Goal: Task Accomplishment & Management: Use online tool/utility

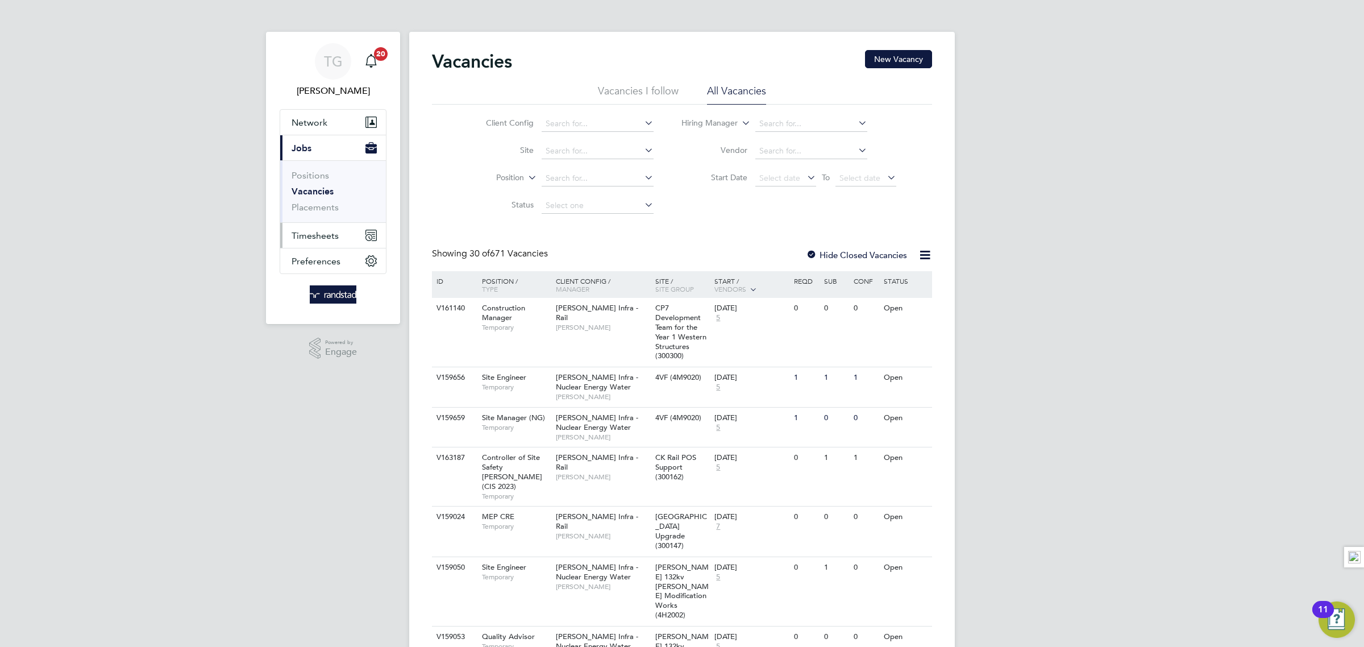
click at [324, 234] on span "Timesheets" at bounding box center [314, 235] width 47 height 11
click at [326, 205] on link "Timesheets" at bounding box center [314, 200] width 47 height 11
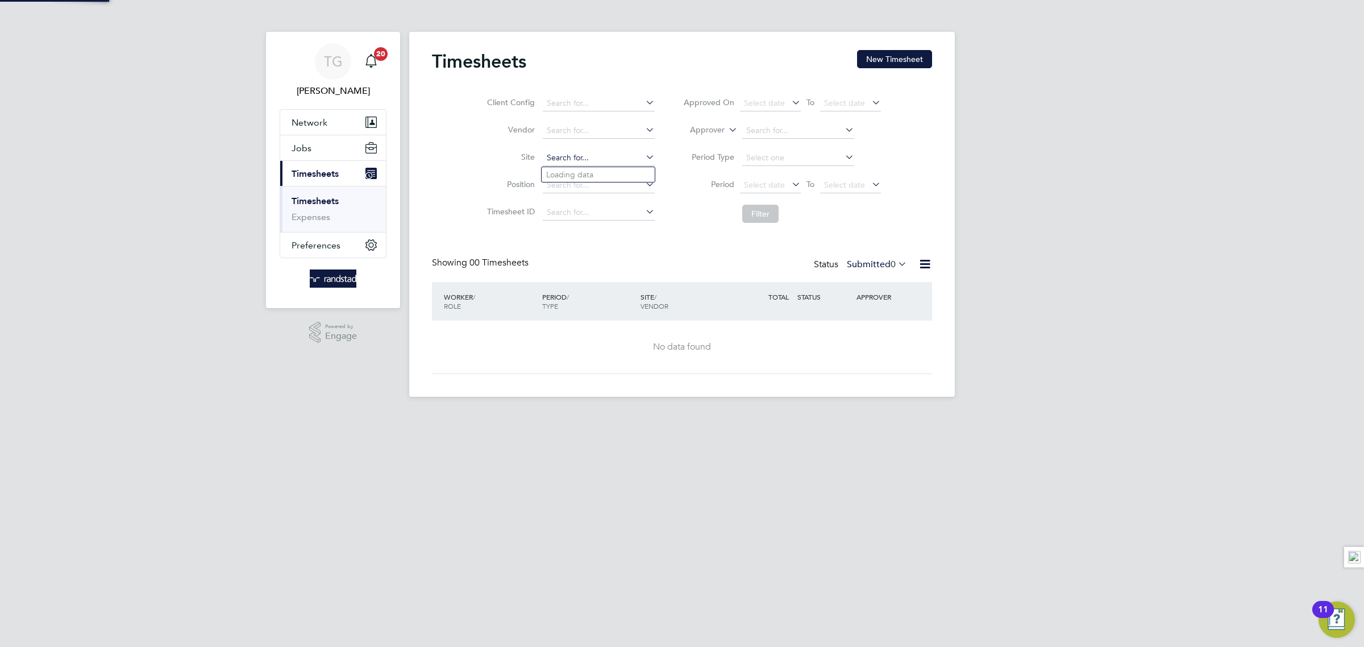
click at [574, 162] on input at bounding box center [599, 158] width 112 height 16
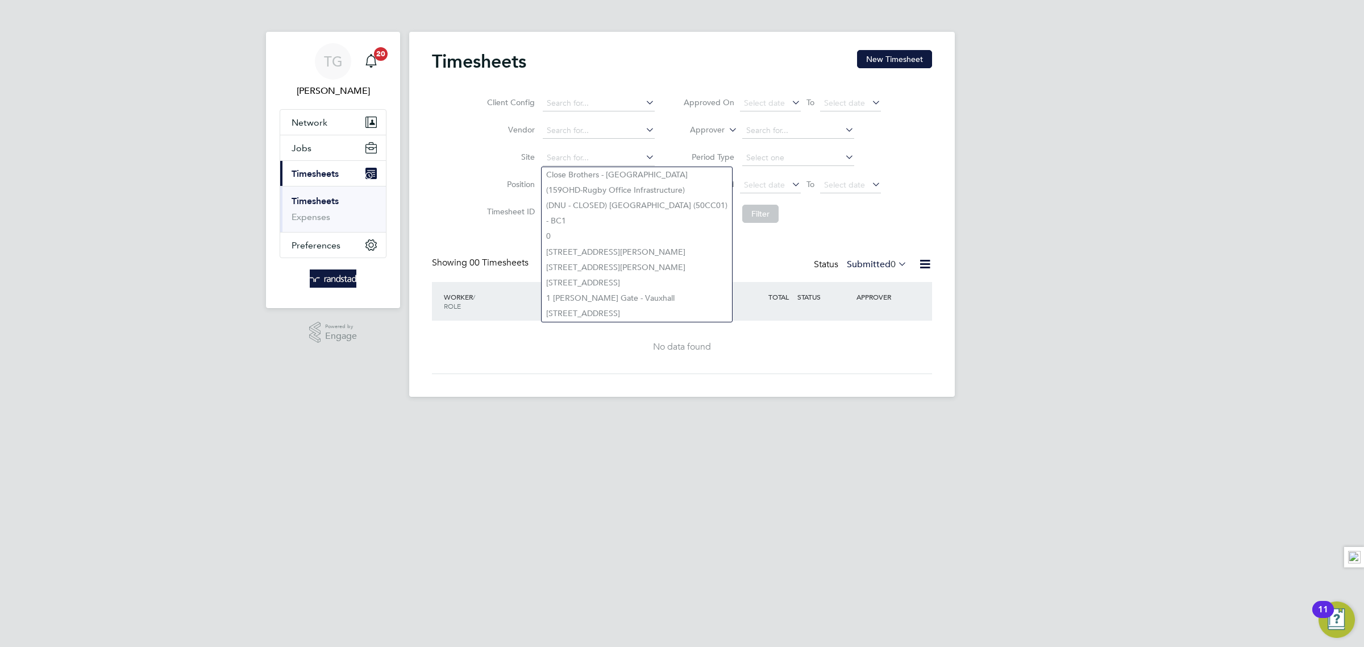
click at [474, 189] on li "Position" at bounding box center [568, 185] width 199 height 27
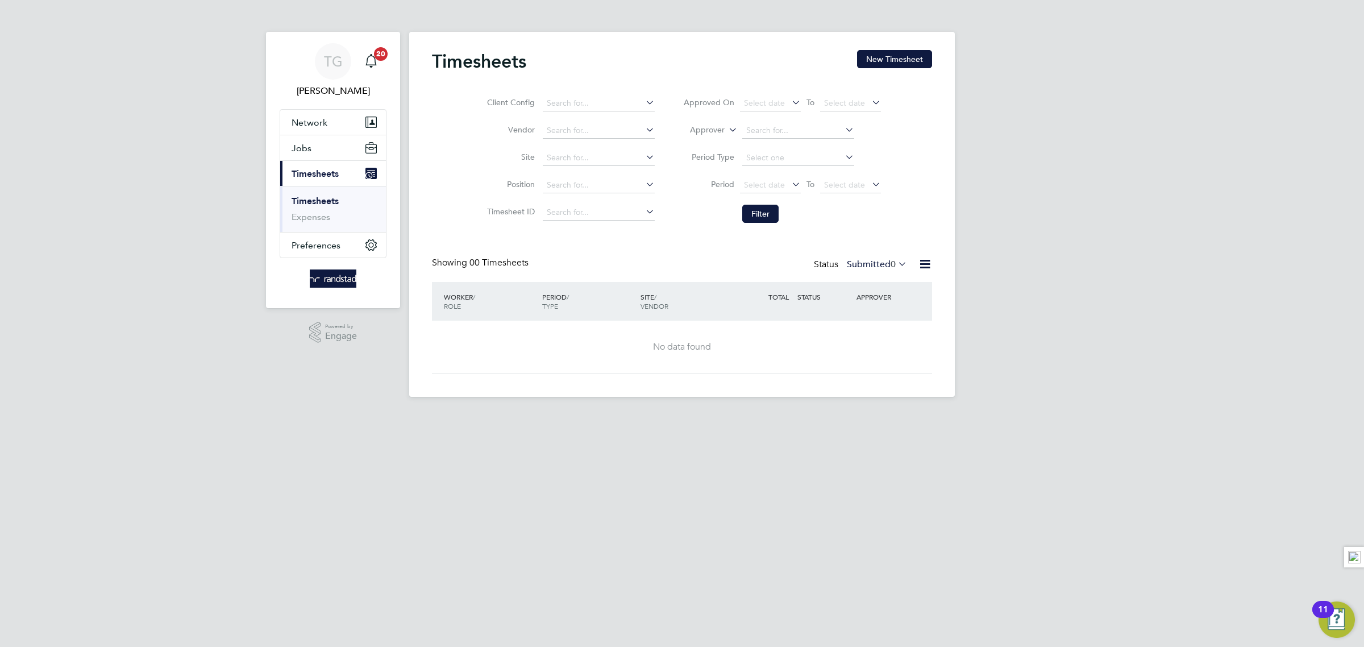
drag, startPoint x: 891, startPoint y: 59, endPoint x: 874, endPoint y: 68, distance: 20.1
click at [891, 59] on button "New Timesheet" at bounding box center [894, 59] width 75 height 18
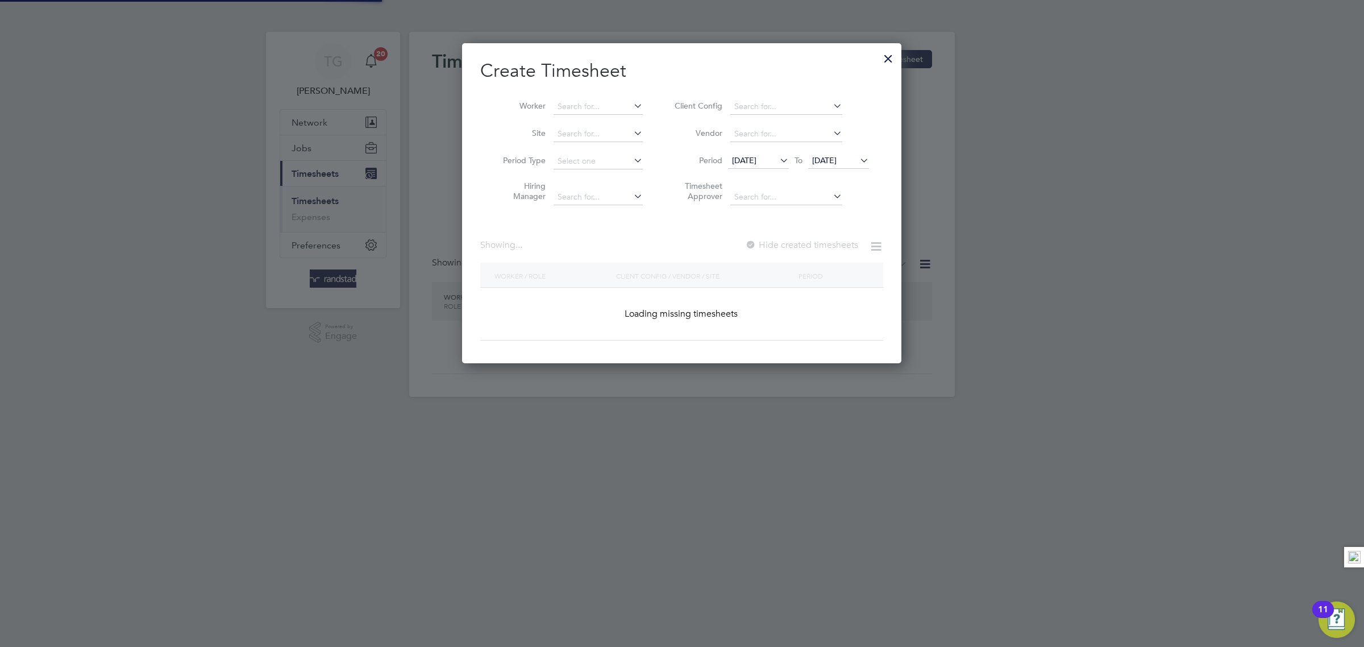
scroll to position [322, 439]
click at [574, 103] on input at bounding box center [597, 107] width 89 height 16
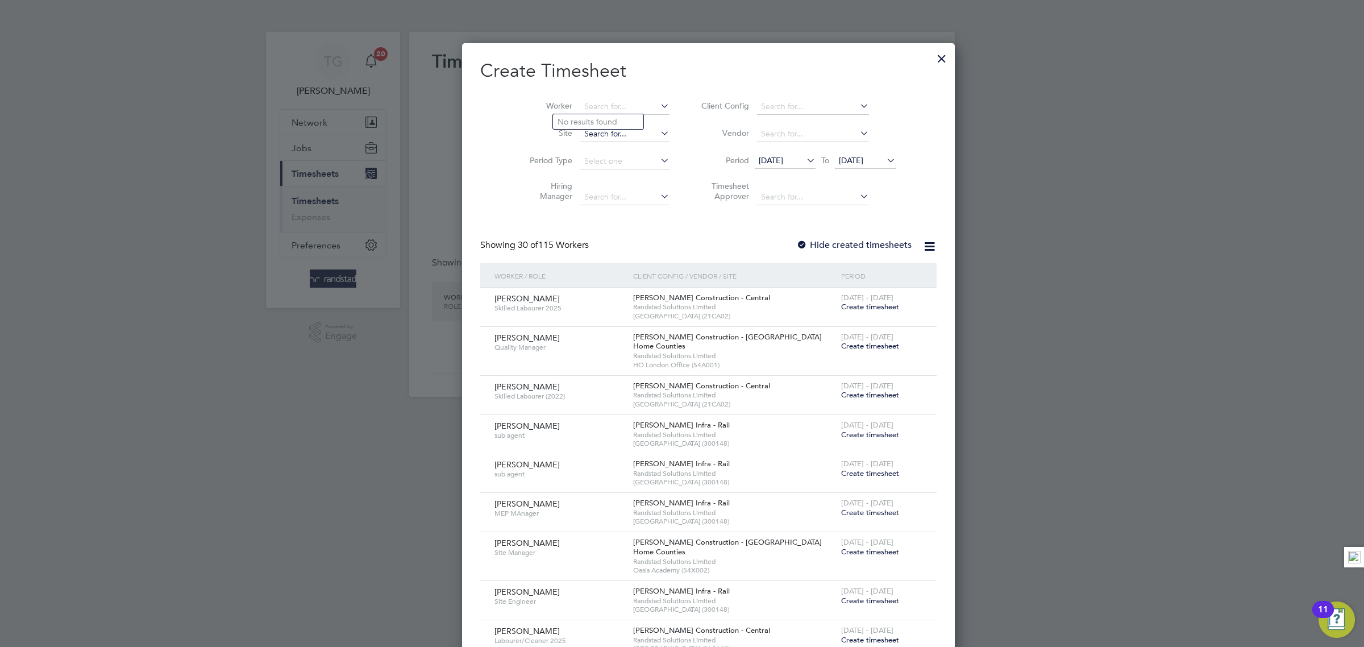
scroll to position [2209, 439]
click at [581, 103] on input at bounding box center [624, 107] width 89 height 16
click at [580, 111] on input at bounding box center [624, 107] width 89 height 16
click at [603, 172] on li "[PERSON_NAME]" at bounding box center [623, 167] width 140 height 15
type input "[PERSON_NAME]"
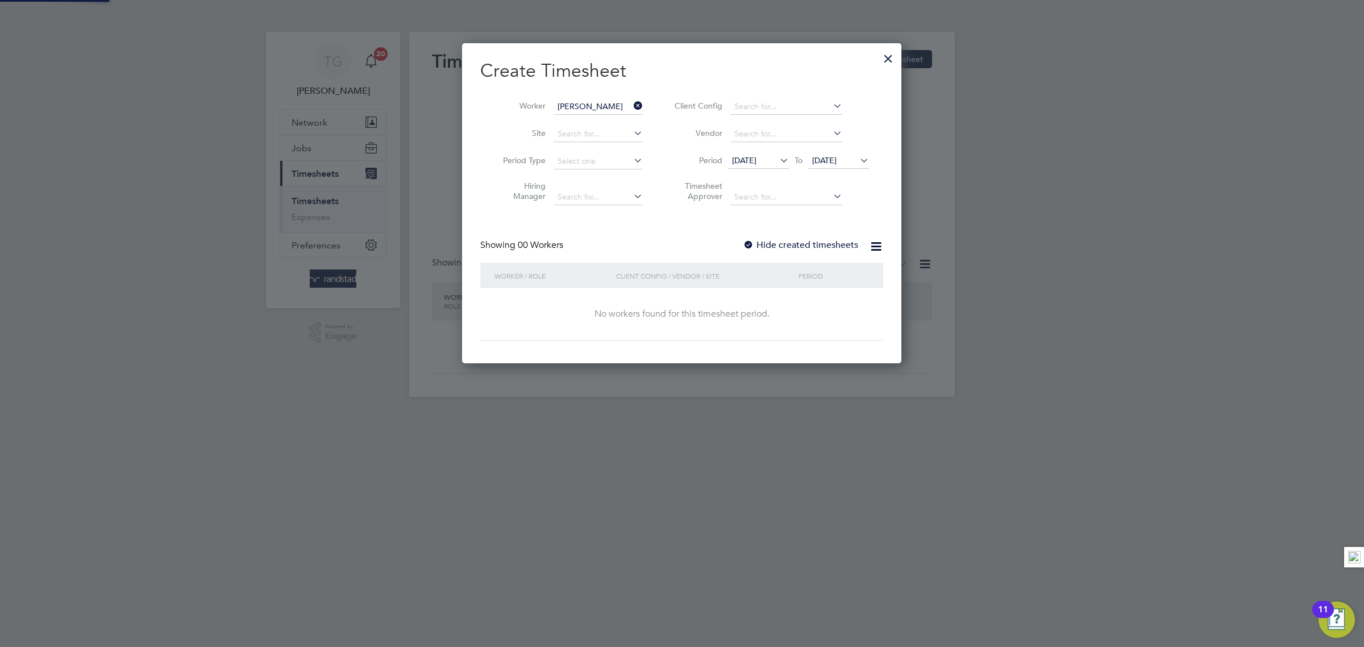
scroll to position [322, 439]
click at [749, 247] on div at bounding box center [748, 245] width 11 height 11
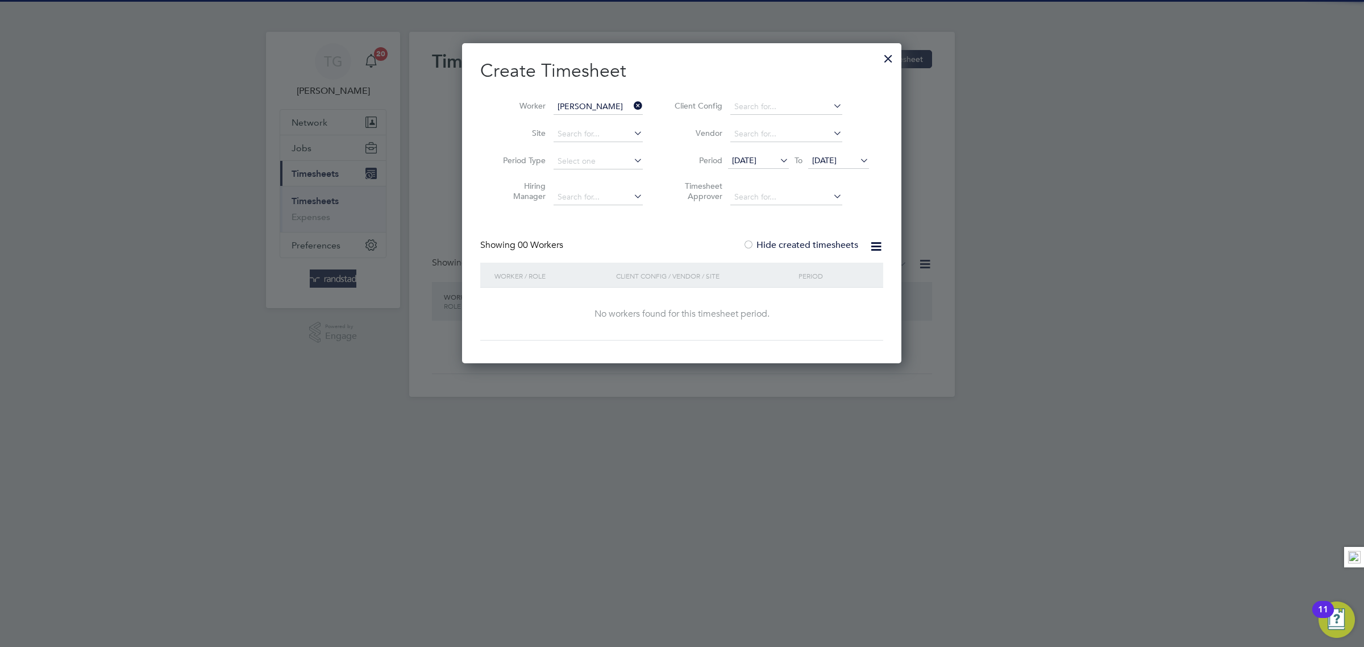
click at [836, 159] on span "[DATE]" at bounding box center [824, 160] width 24 height 10
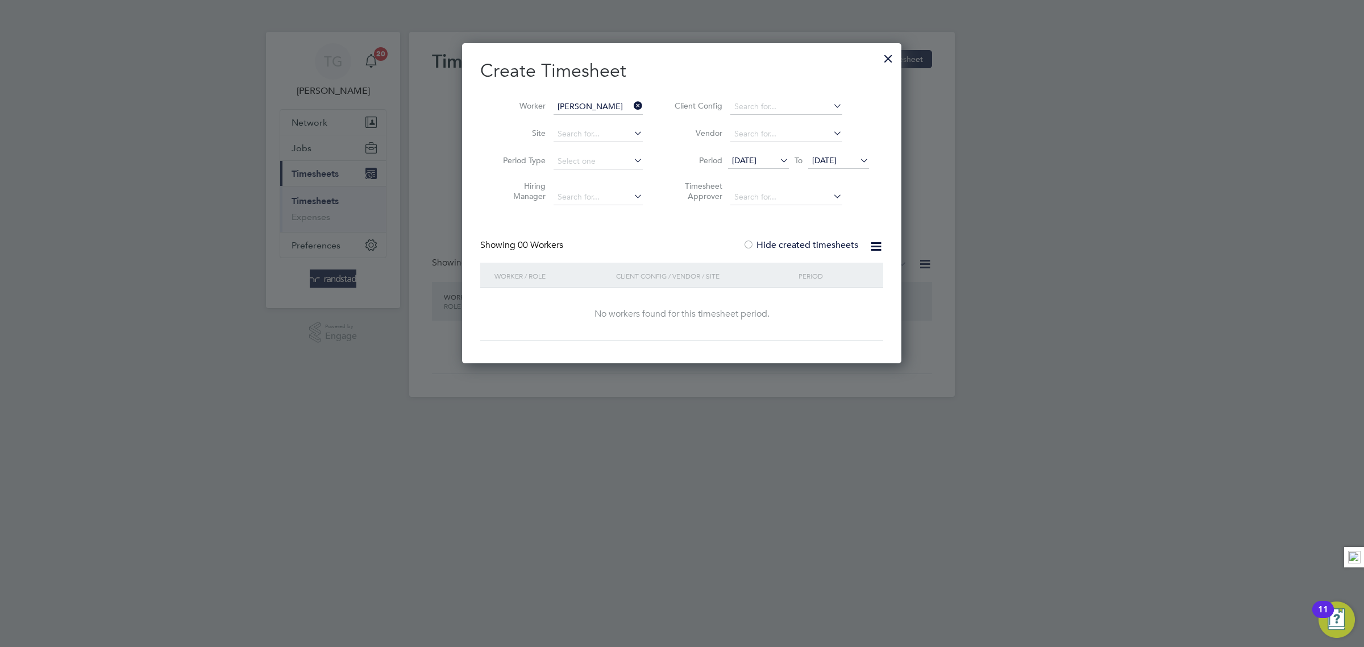
scroll to position [436, 0]
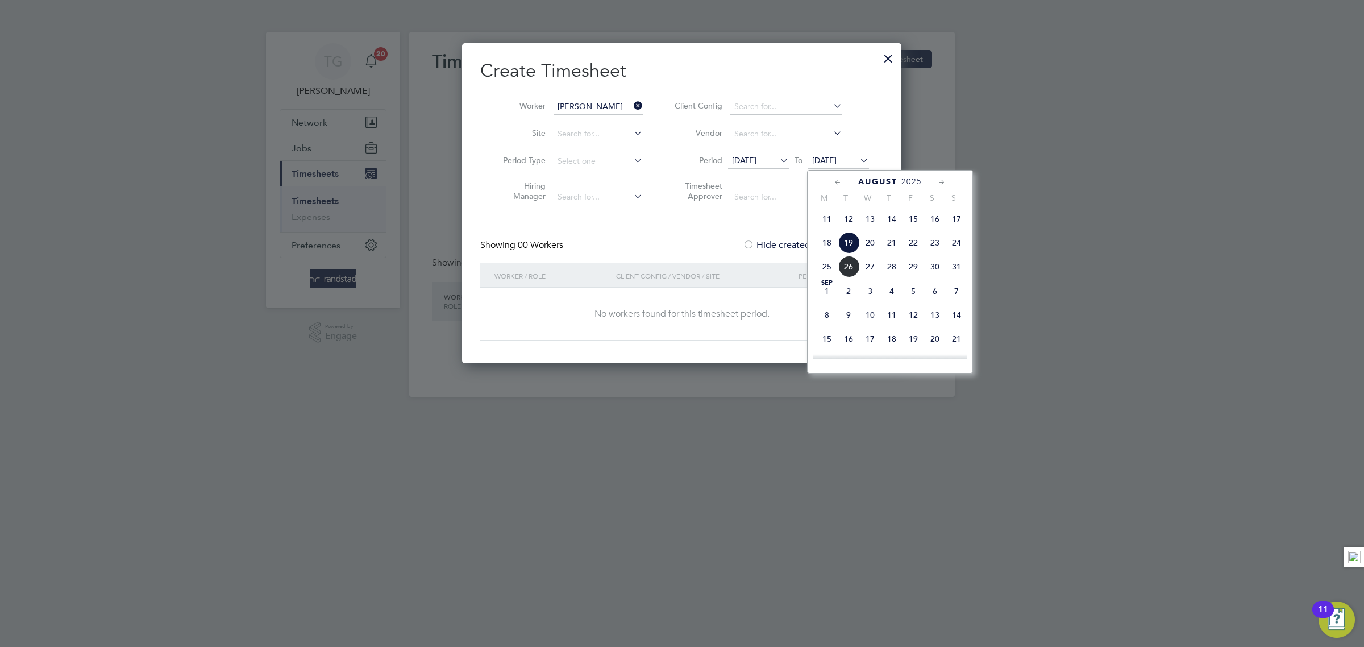
click at [955, 253] on span "24" at bounding box center [956, 243] width 22 height 22
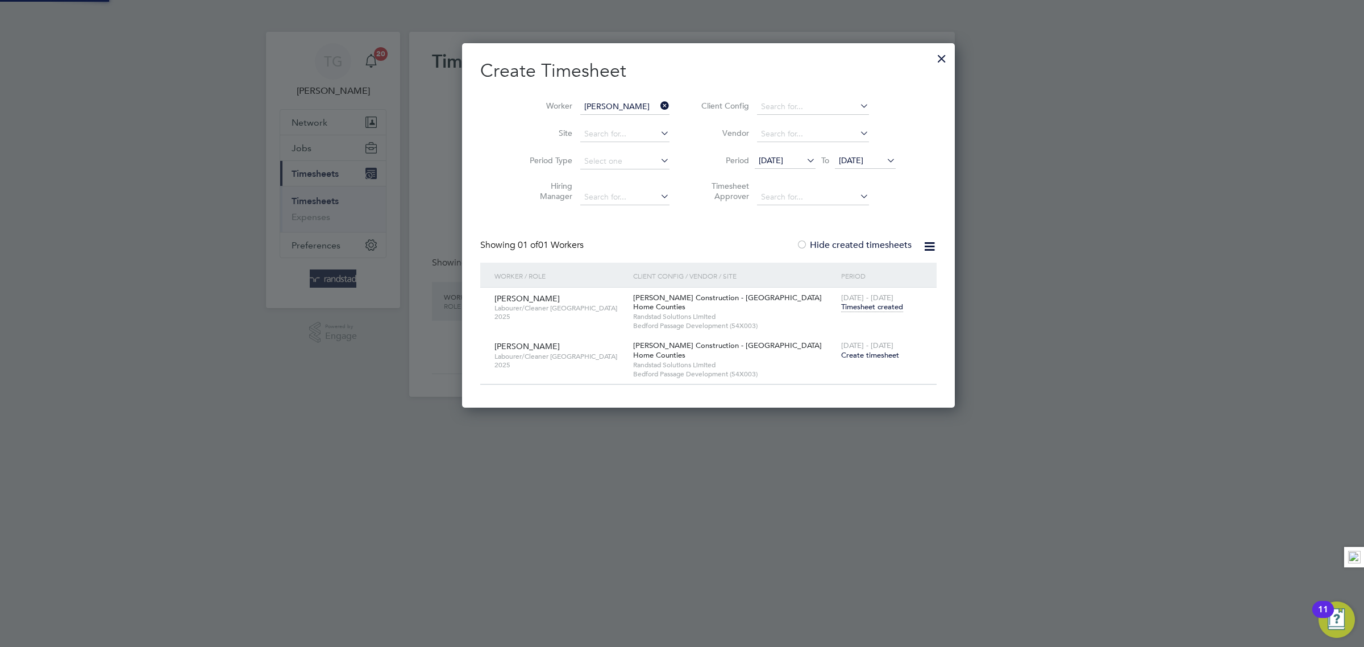
scroll to position [367, 439]
click at [841, 308] on span "Timesheet created" at bounding box center [872, 307] width 62 height 10
